Goal: Find specific page/section: Find specific page/section

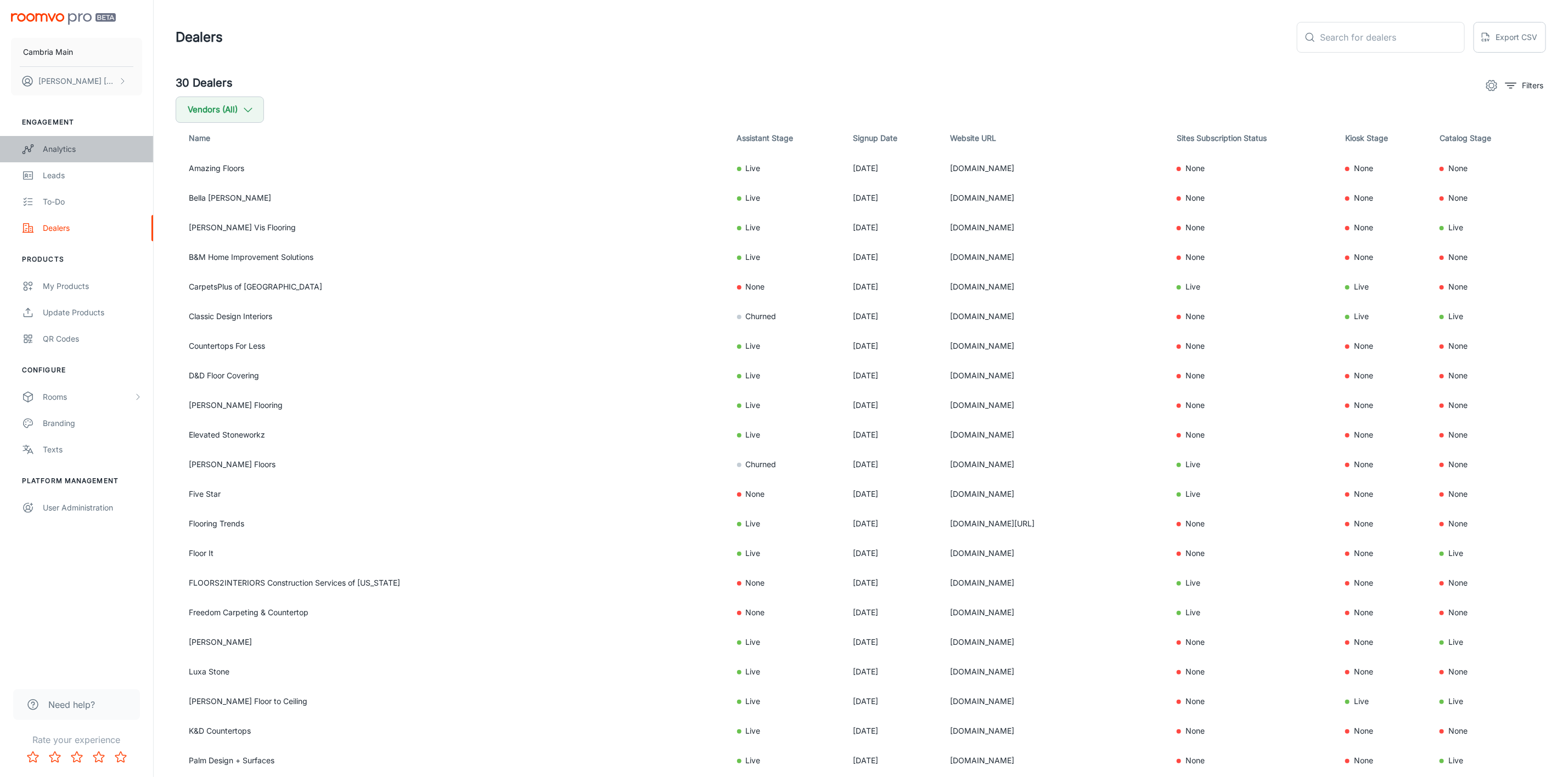
click at [46, 143] on div "Analytics" at bounding box center [93, 149] width 99 height 12
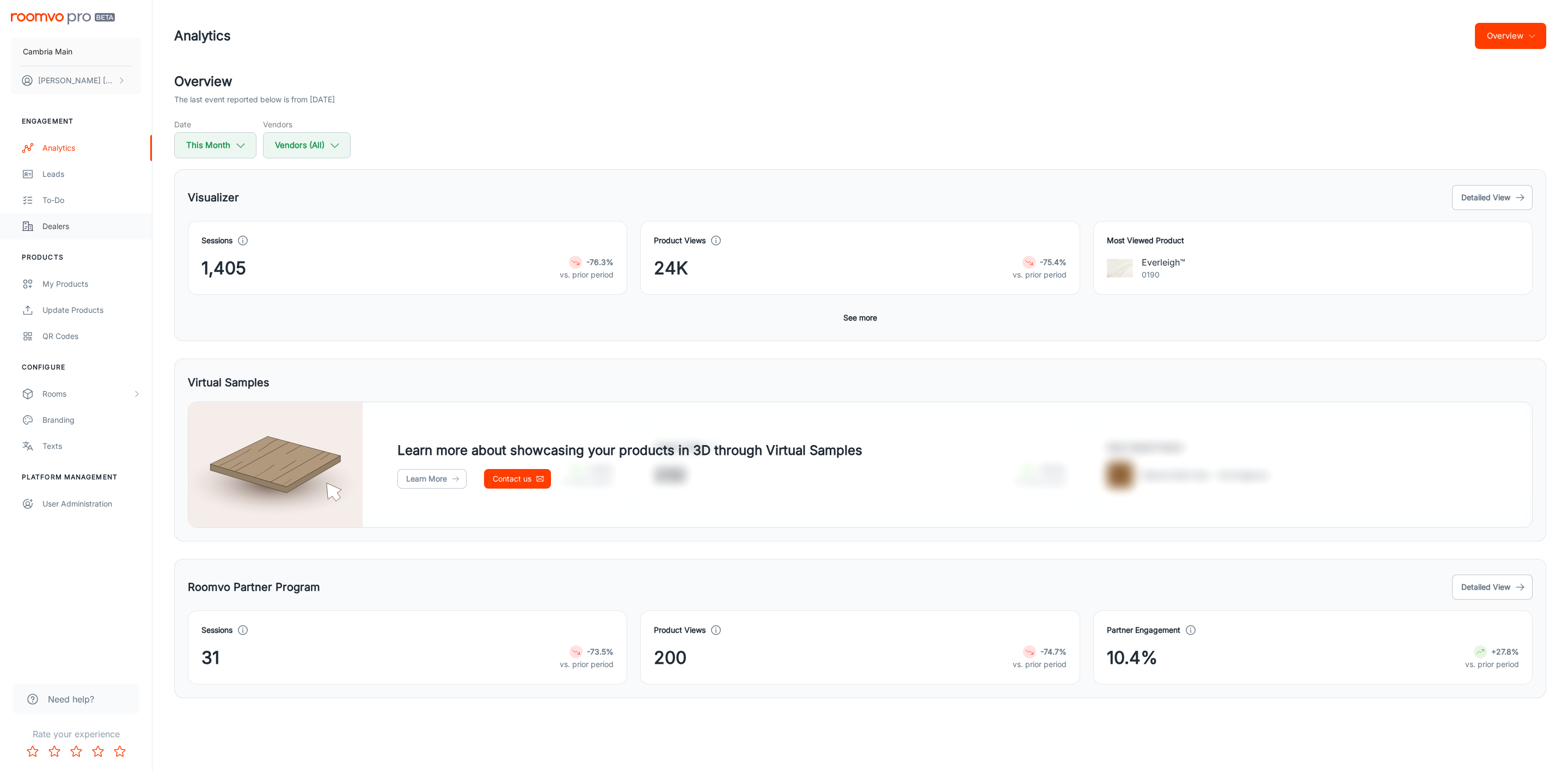
click at [43, 228] on div "Dealers" at bounding box center [92, 226] width 98 height 12
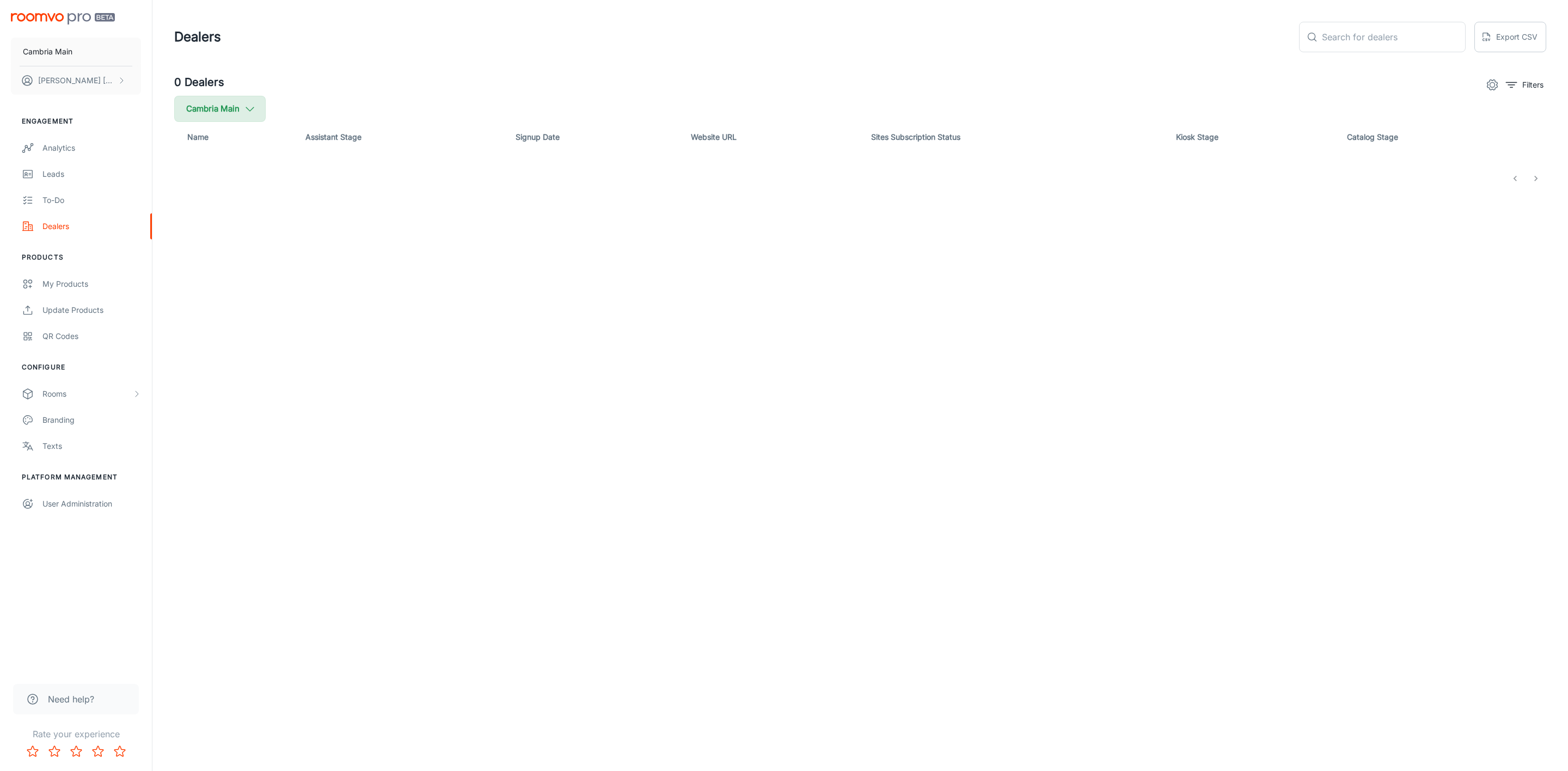
click at [255, 103] on icon "button" at bounding box center [250, 109] width 12 height 12
click at [234, 261] on span "Cambria" at bounding box center [276, 260] width 147 height 13
click at [198, 261] on input "Cambria" at bounding box center [187, 260] width 22 height 22
checkbox input "true"
click at [315, 310] on button "Apply" at bounding box center [334, 309] width 39 height 20
